Goal: Task Accomplishment & Management: Complete application form

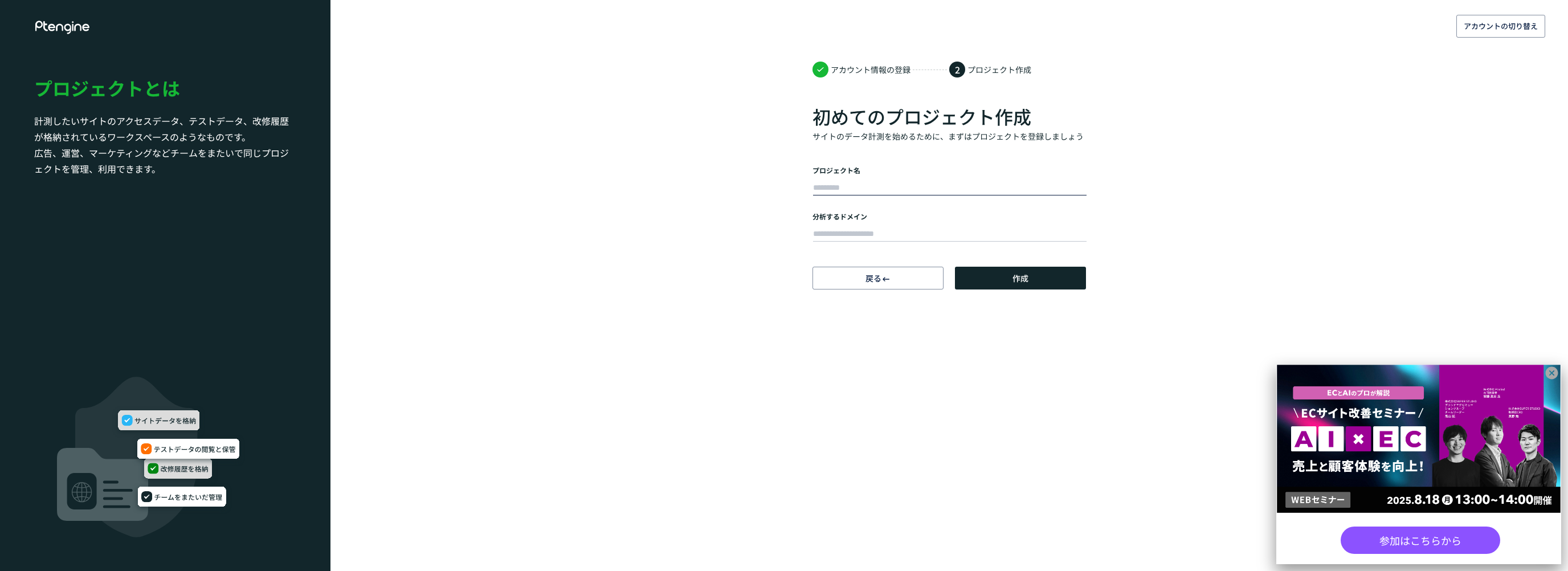
click at [848, 187] on input "text" at bounding box center [949, 187] width 274 height 16
type input "**********"
click at [830, 233] on input "text" at bounding box center [949, 233] width 274 height 16
type input "**********"
click at [942, 365] on body "**********" at bounding box center [784, 286] width 1568 height 571
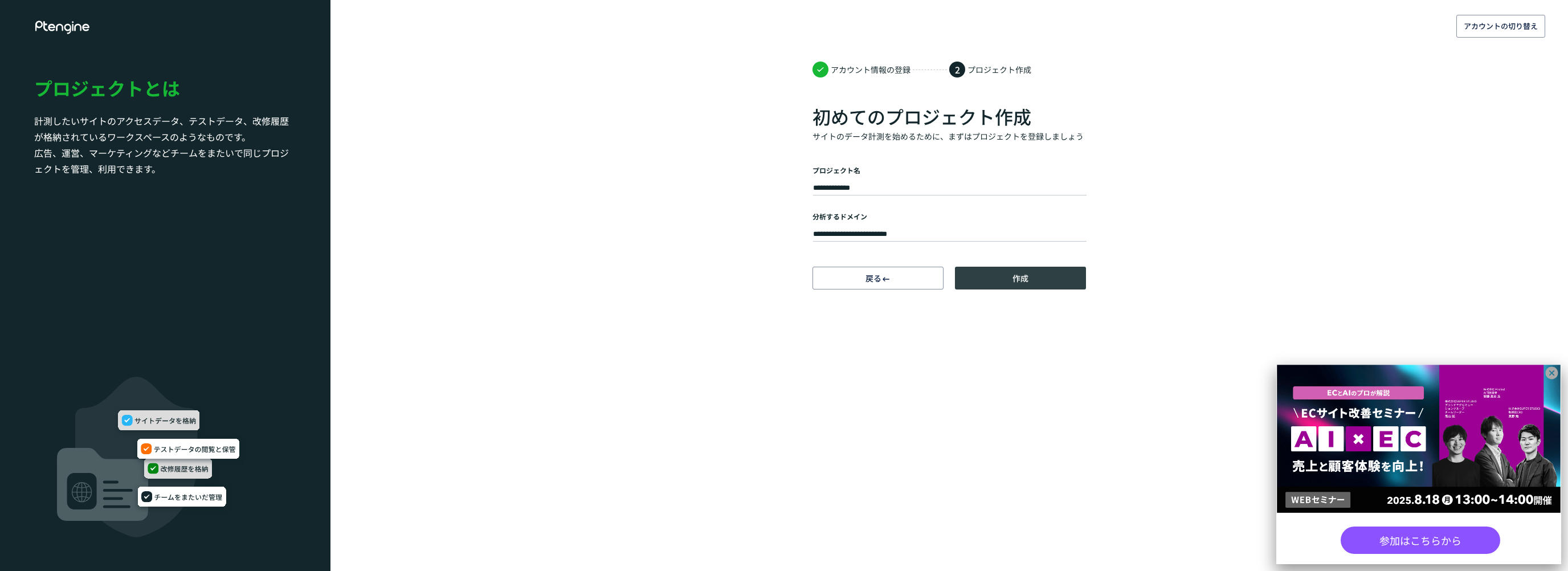
click at [1024, 273] on span "作成" at bounding box center [1020, 278] width 16 height 23
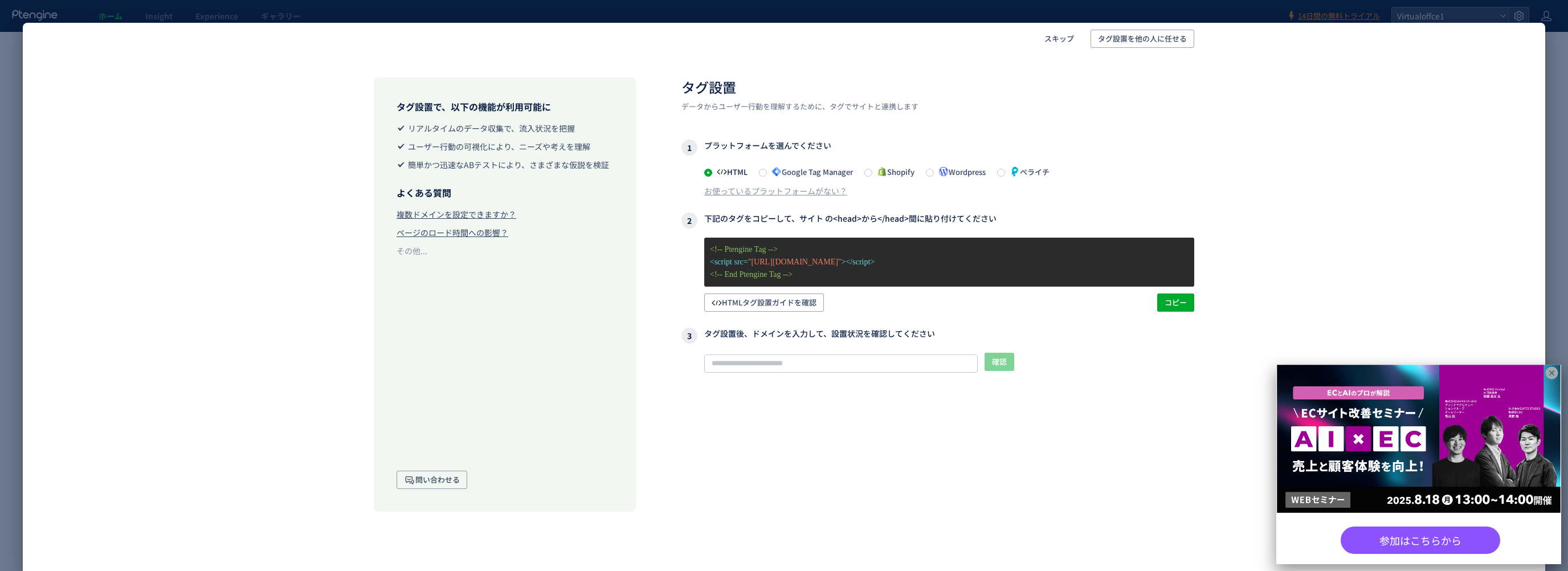
click at [236, 260] on div "タグ設置で、以下の機能が利用可能に リアルタイムのデータ収集で、流入状況を把握 ユーザー行動の可視化により、ニーズや考えを理解 簡単かつ迅速なABテストにより…" at bounding box center [784, 283] width 1523 height 457
click at [1106, 44] on span "タグ設置を他の人に任せる" at bounding box center [1142, 39] width 89 height 18
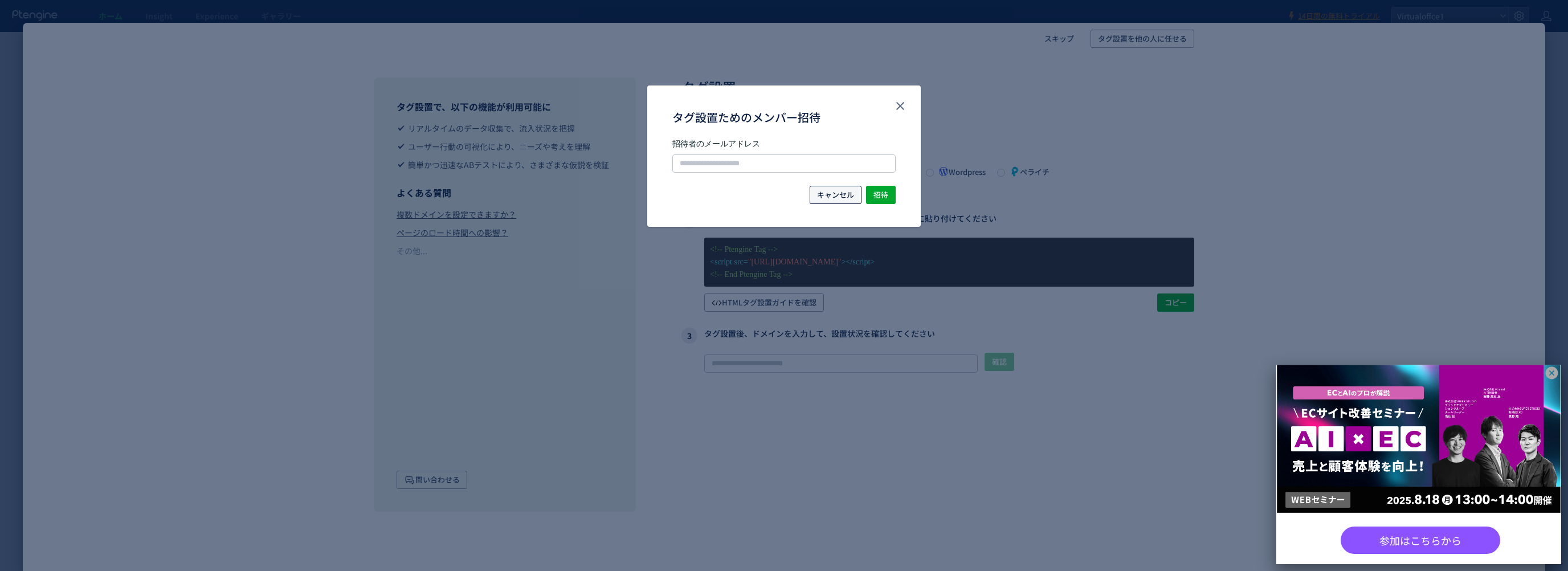
click at [837, 198] on span "キャンセル" at bounding box center [836, 195] width 37 height 18
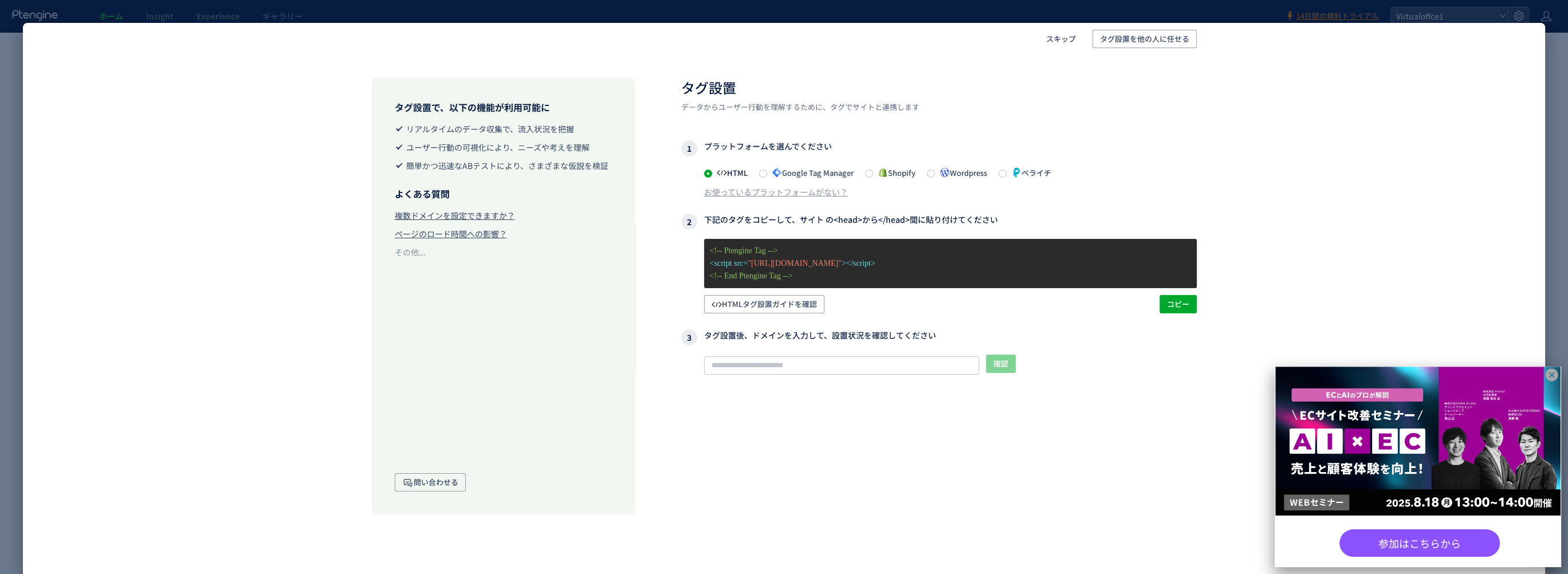
click at [1549, 375] on icon at bounding box center [1552, 375] width 13 height 13
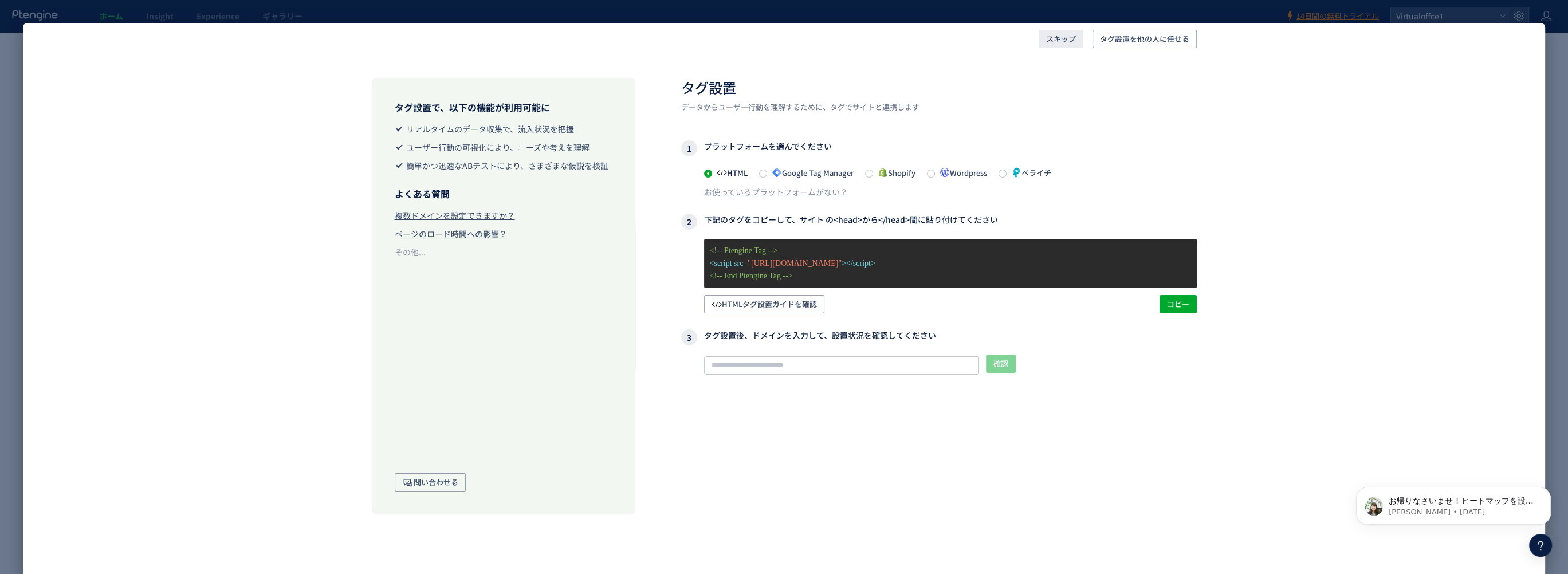
click at [1057, 40] on span "スキップ" at bounding box center [1061, 39] width 30 height 18
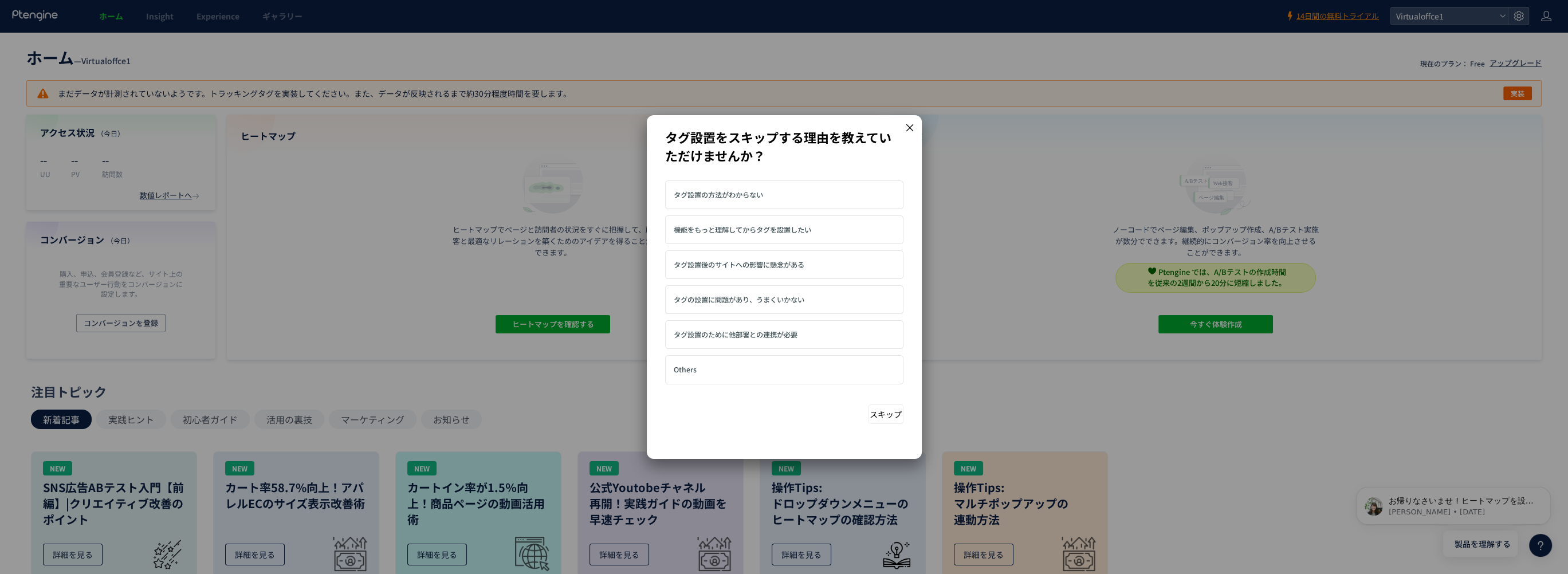
click at [873, 412] on button "スキップ" at bounding box center [886, 414] width 35 height 19
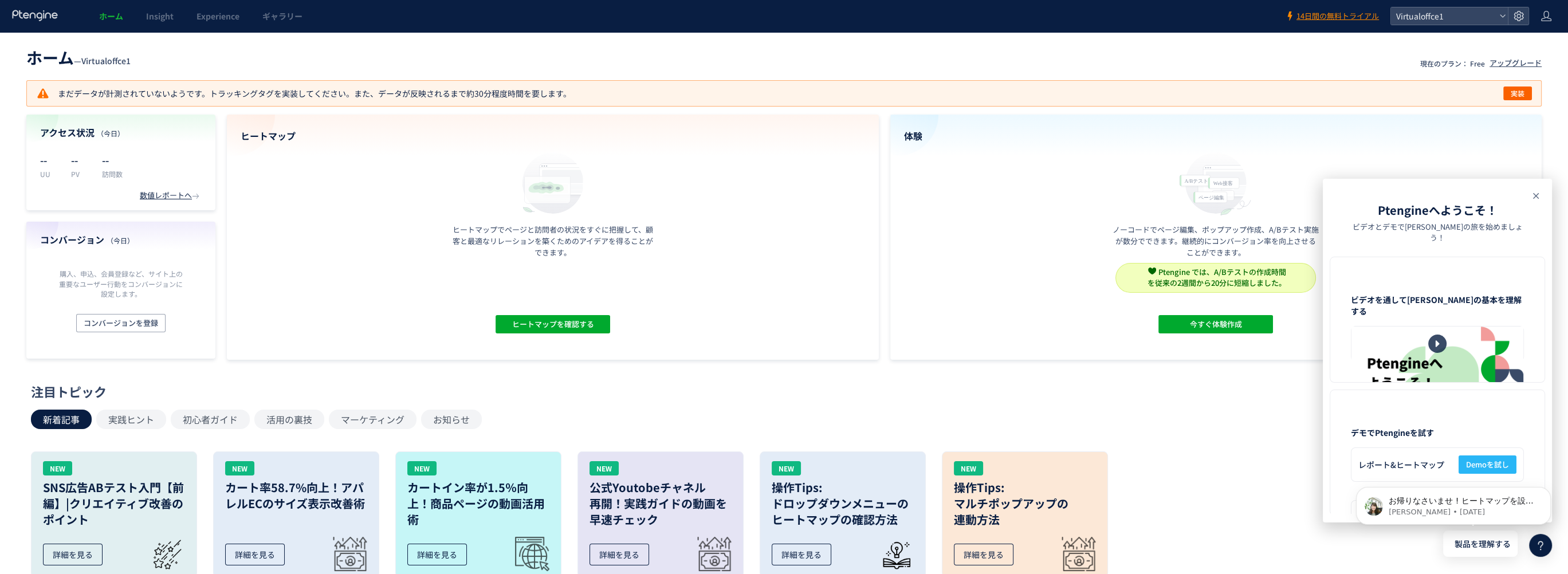
click at [1535, 195] on use at bounding box center [1537, 196] width 6 height 6
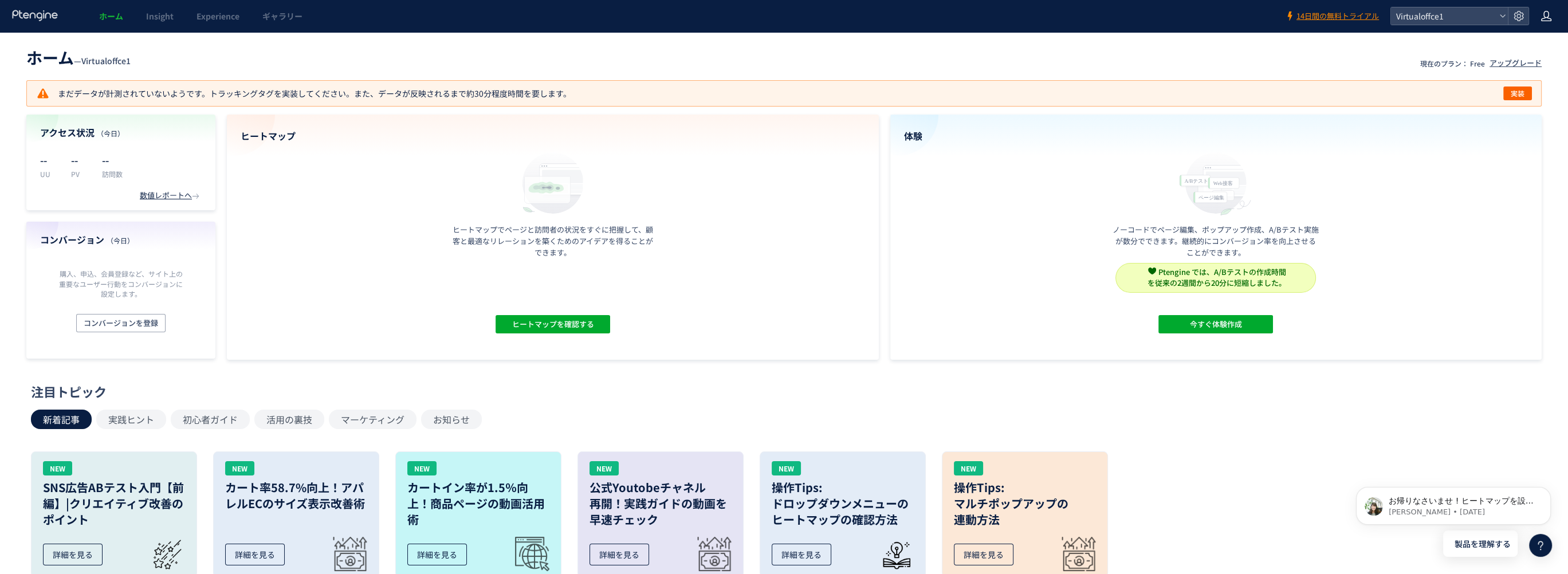
click at [1552, 20] on icon at bounding box center [1546, 16] width 11 height 11
click at [1522, 47] on span "アカウント設定" at bounding box center [1517, 45] width 56 height 11
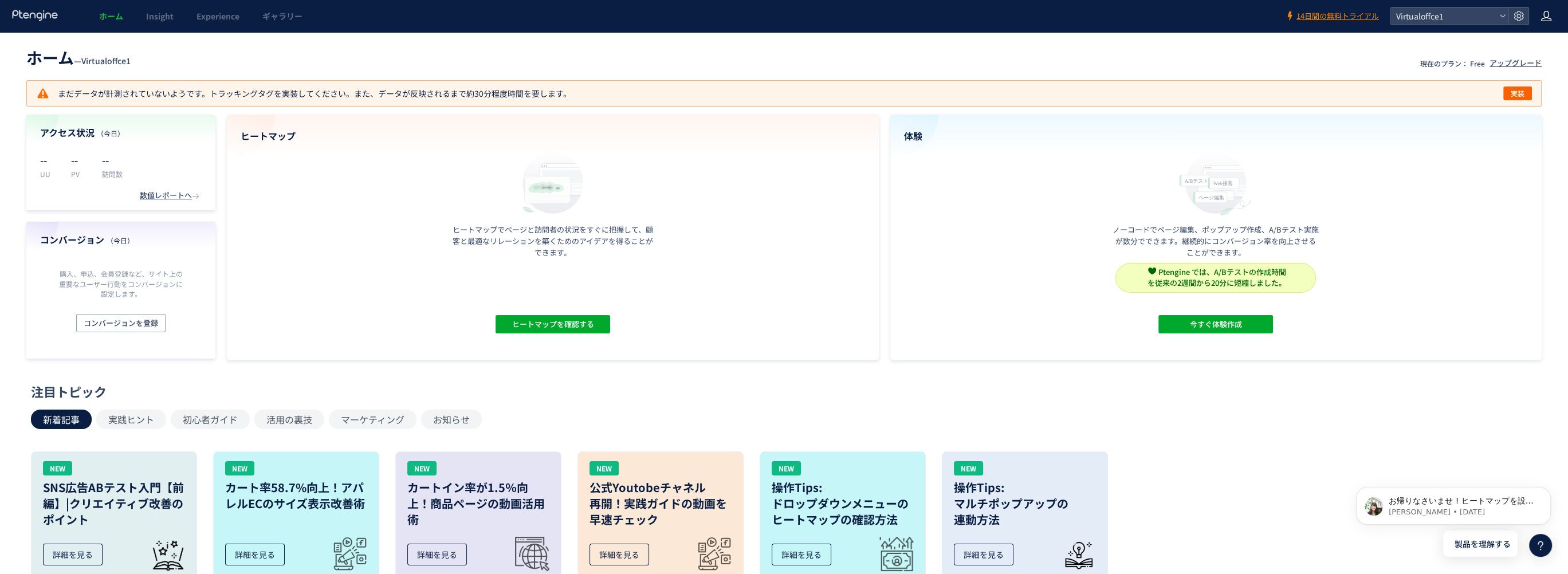
click at [1541, 22] on icon at bounding box center [1546, 16] width 11 height 11
click at [570, 34] on div "ホーム — Virtualoffce1 現在のプラン： Free アップグレード まだデータが計測されていないようです。トラッキングタグを実装してください。ま…" at bounding box center [784, 515] width 1568 height 965
click at [1519, 93] on span "実装" at bounding box center [1518, 93] width 13 height 13
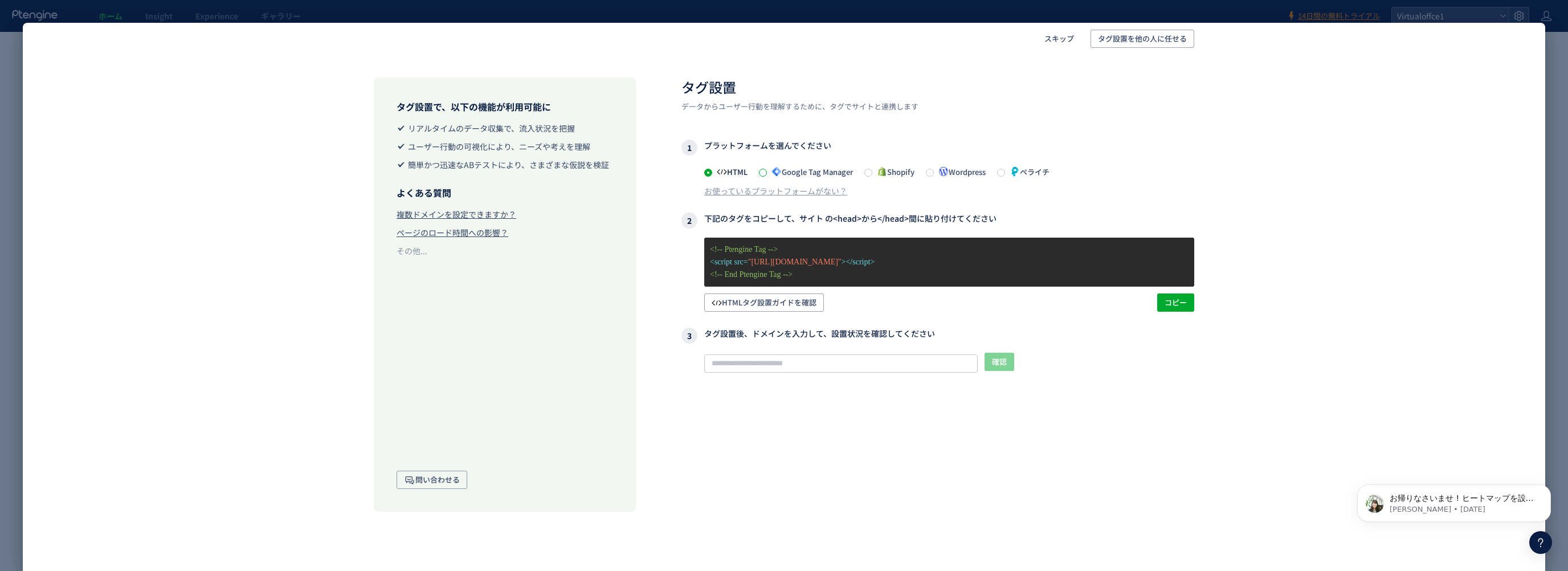
click at [766, 171] on span at bounding box center [763, 172] width 8 height 8
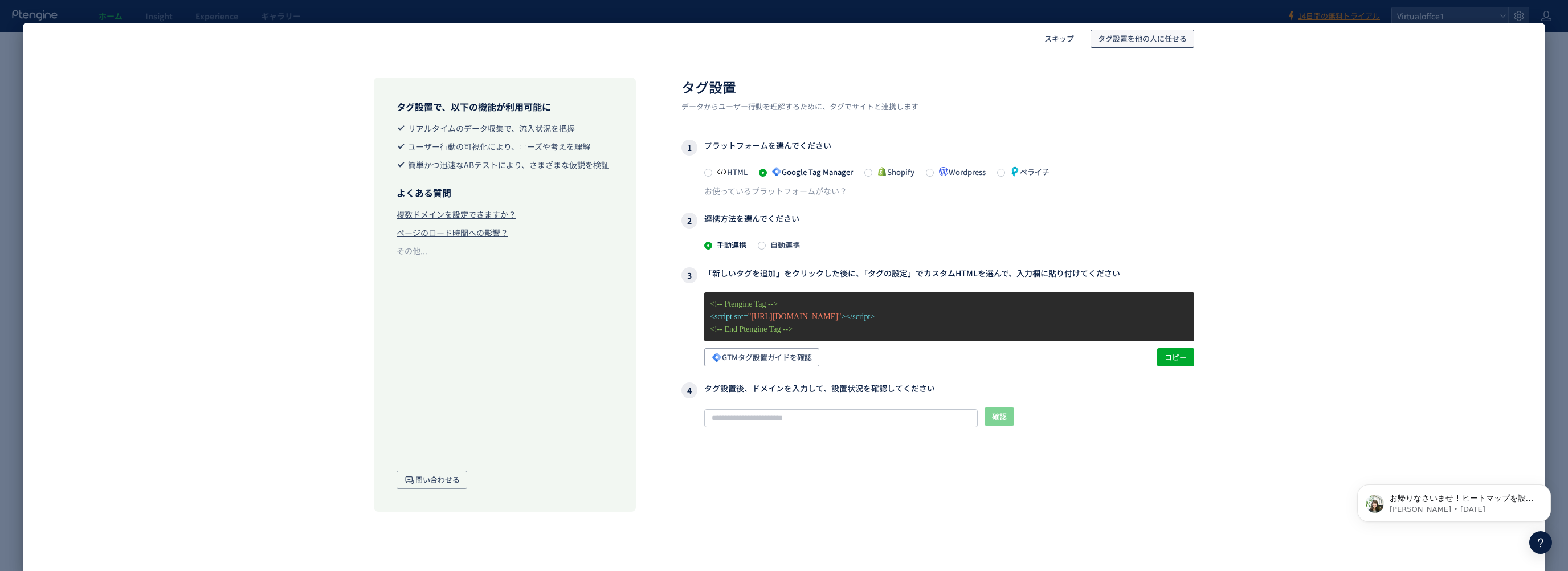
click at [1132, 42] on span "タグ設置を他の人に任せる" at bounding box center [1142, 39] width 89 height 18
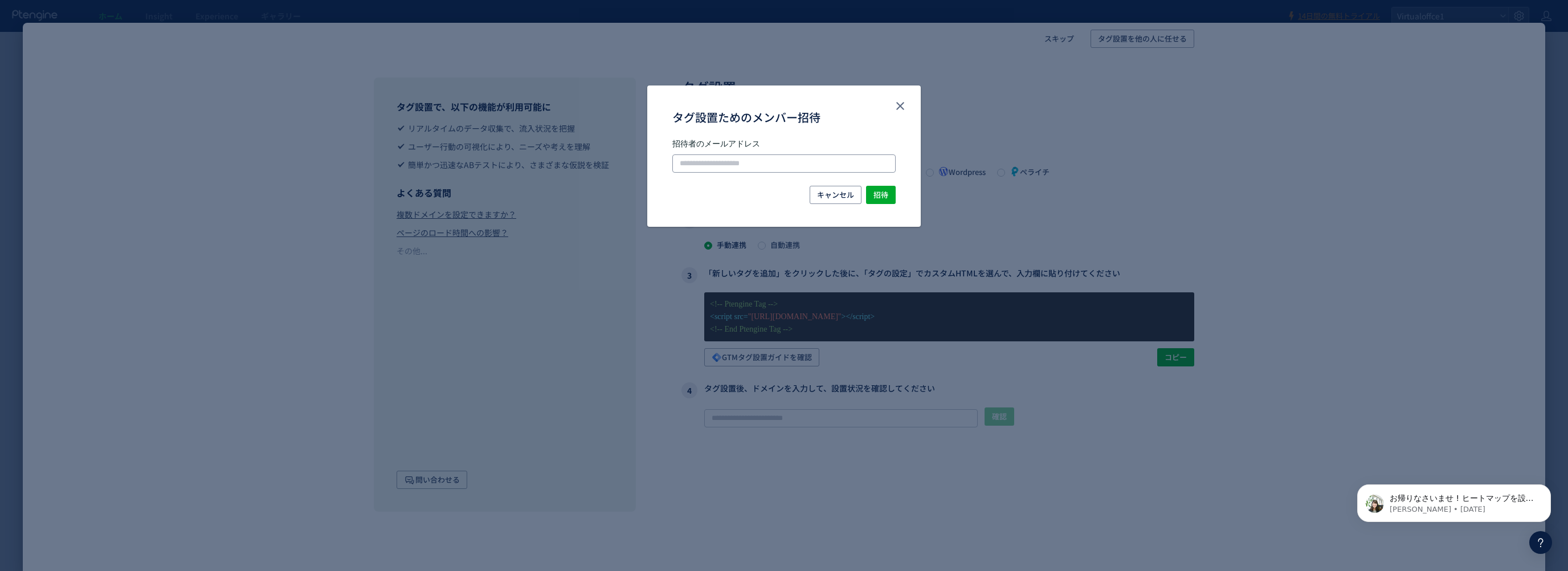
click at [799, 158] on input "タグ設置ためのメンバー招待" at bounding box center [784, 163] width 224 height 18
paste input "**********"
type input "**********"
click at [881, 195] on span "招待" at bounding box center [881, 195] width 15 height 18
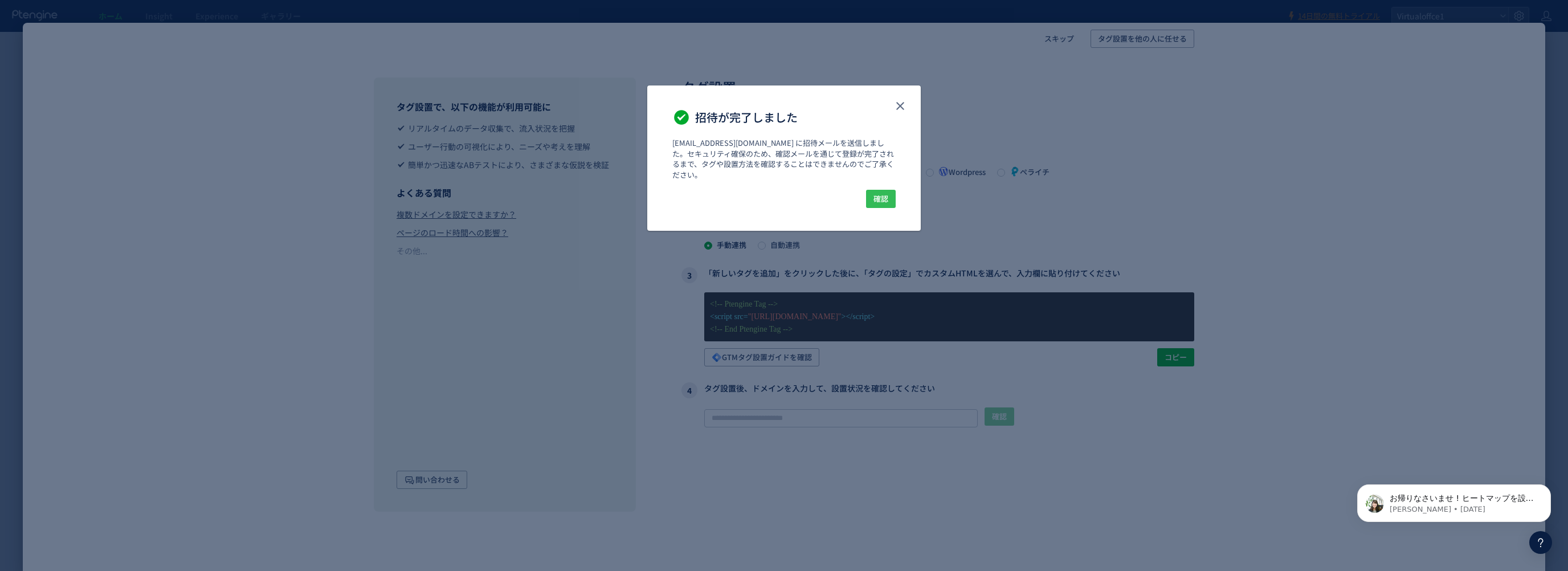
click at [881, 189] on span "確認" at bounding box center [881, 198] width 15 height 18
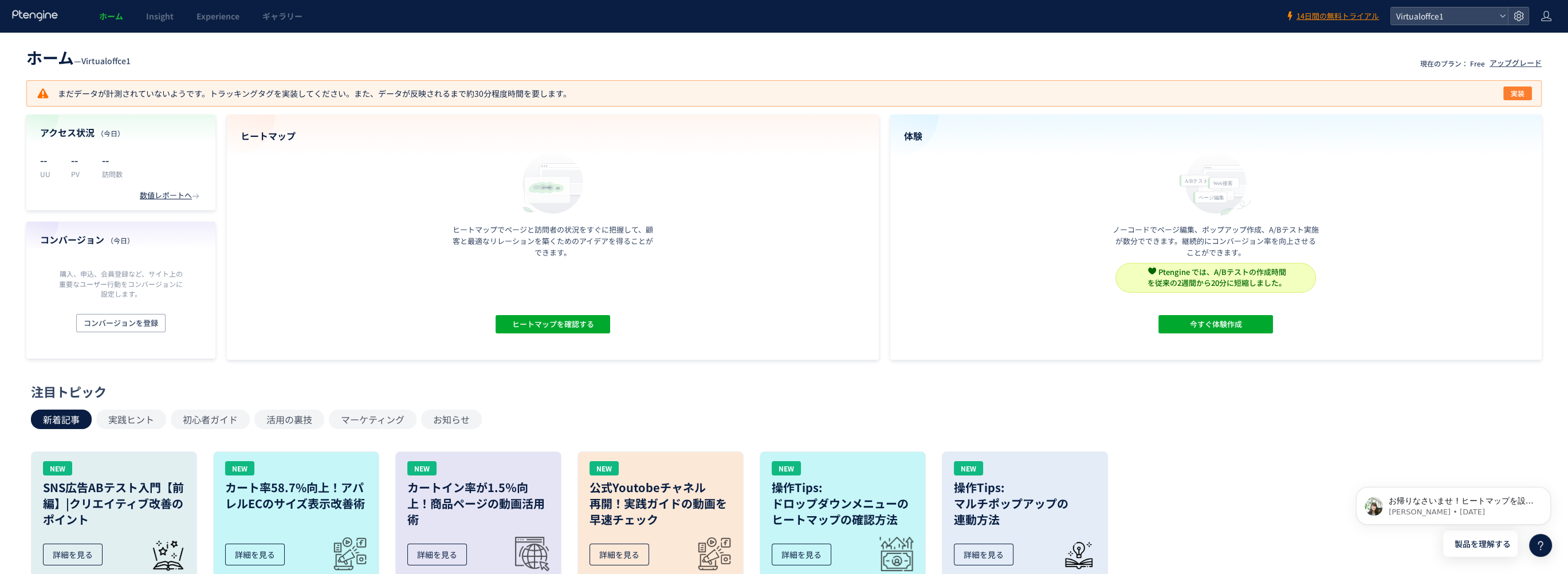
click at [1527, 98] on button "実装" at bounding box center [1518, 93] width 28 height 13
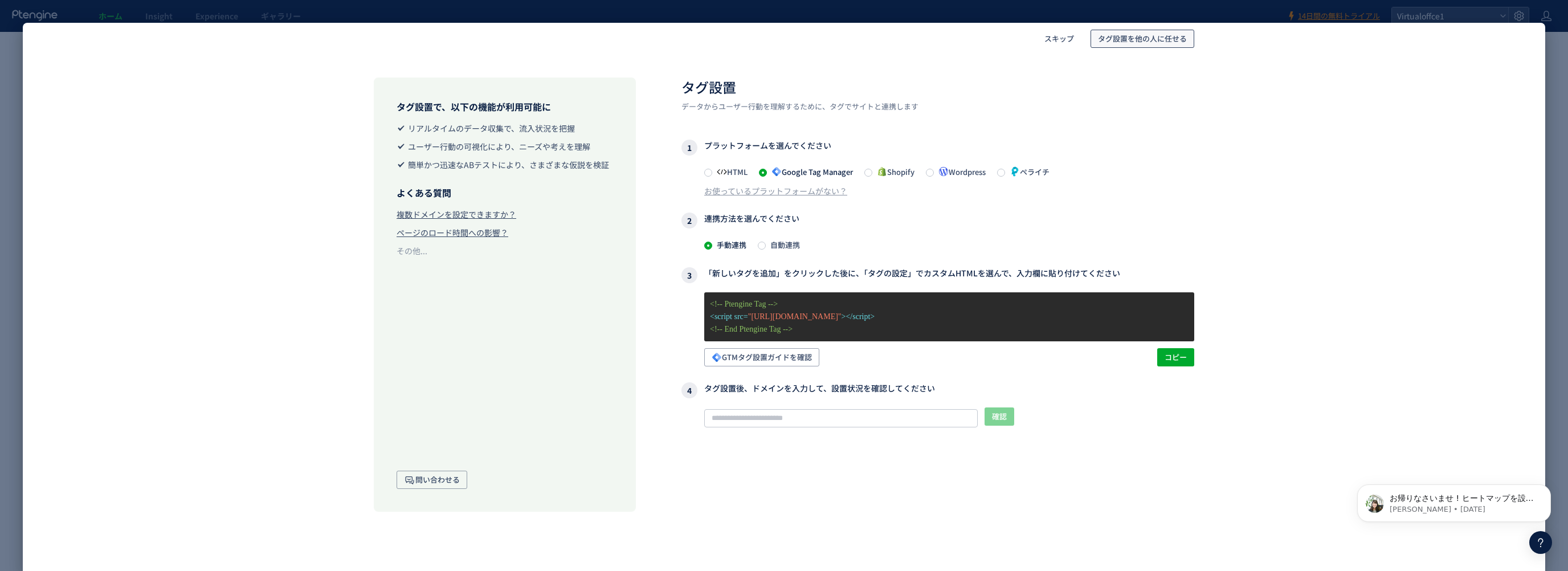
click at [1122, 33] on span "タグ設置を他の人に任せる" at bounding box center [1142, 39] width 89 height 18
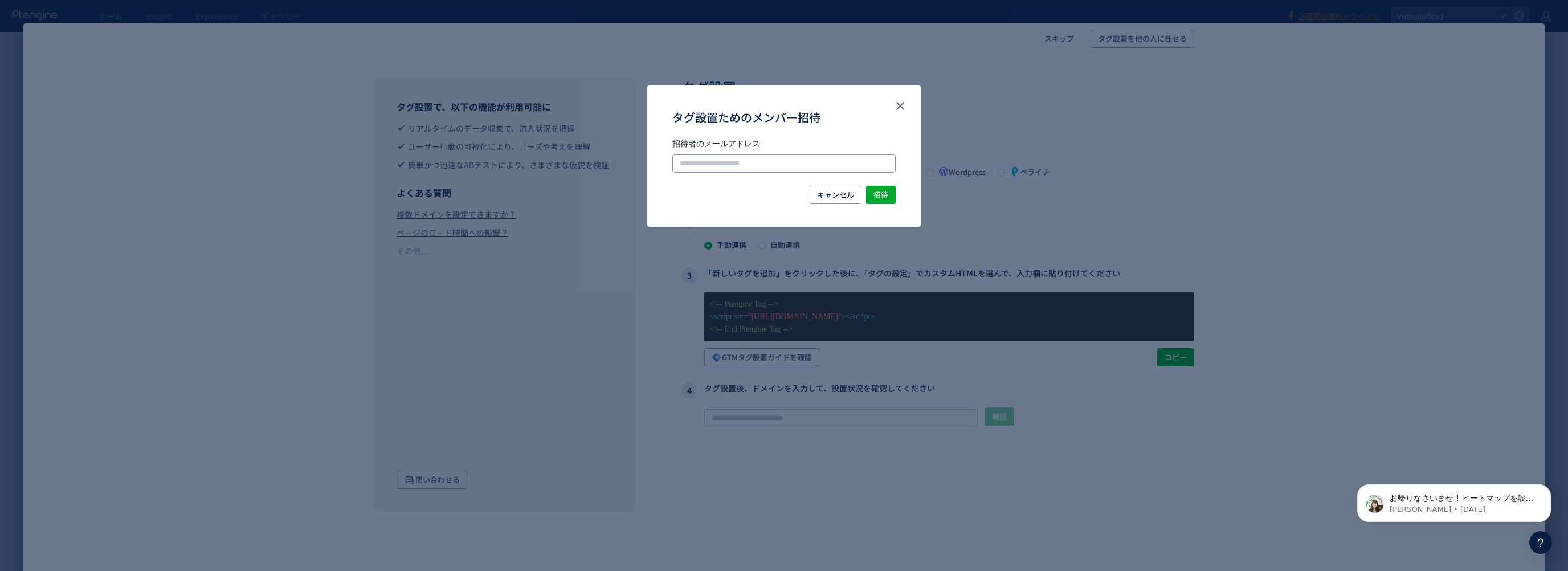
click at [737, 159] on input "タグ設置ためのメンバー招待" at bounding box center [784, 163] width 224 height 18
type input "**********"
click at [881, 201] on span "招待" at bounding box center [881, 195] width 15 height 18
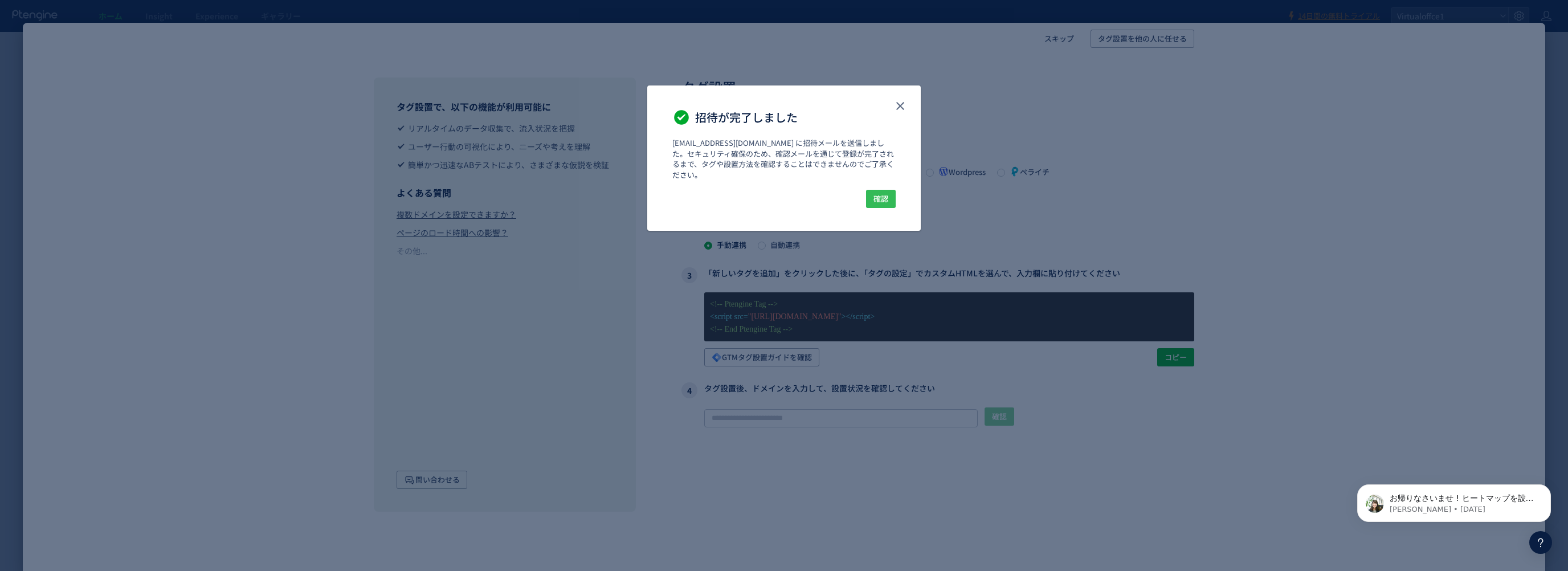
click at [882, 189] on span "確認" at bounding box center [881, 198] width 15 height 18
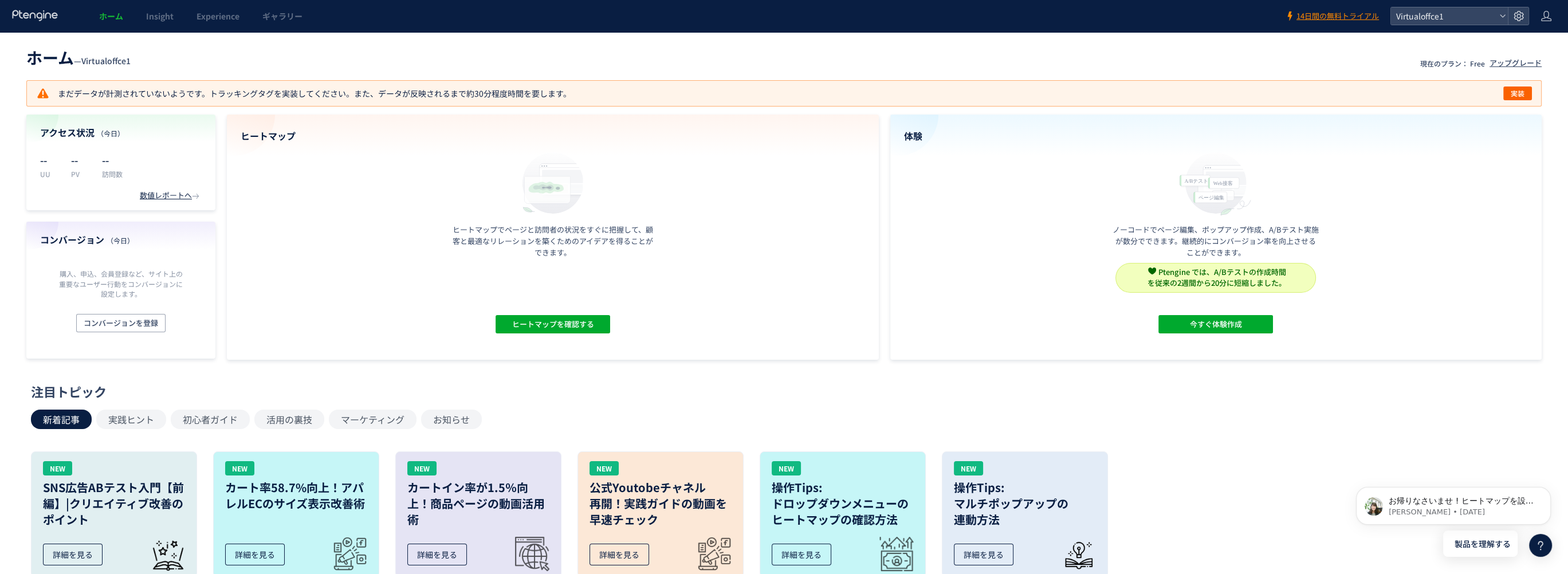
click at [224, 40] on div "ホーム — Virtualoffce1 現在のプラン： Free アップグレード まだデータが計測されていないようです。トラッキングタグを実装してください。ま…" at bounding box center [784, 515] width 1568 height 965
